Goal: Task Accomplishment & Management: Complete application form

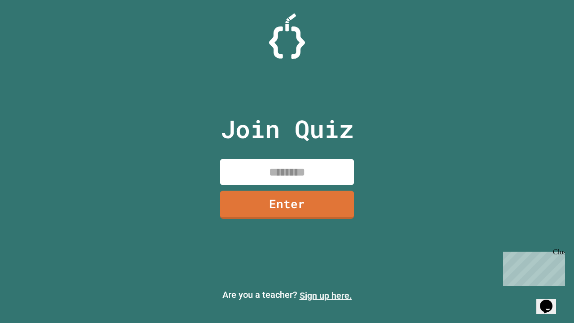
click at [326, 296] on link "Sign up here." at bounding box center [326, 295] width 52 height 11
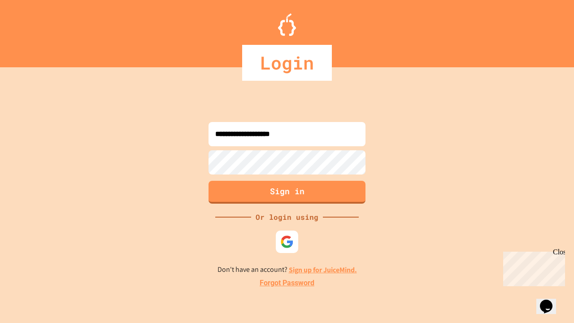
type input "**********"
